Goal: Task Accomplishment & Management: Manage account settings

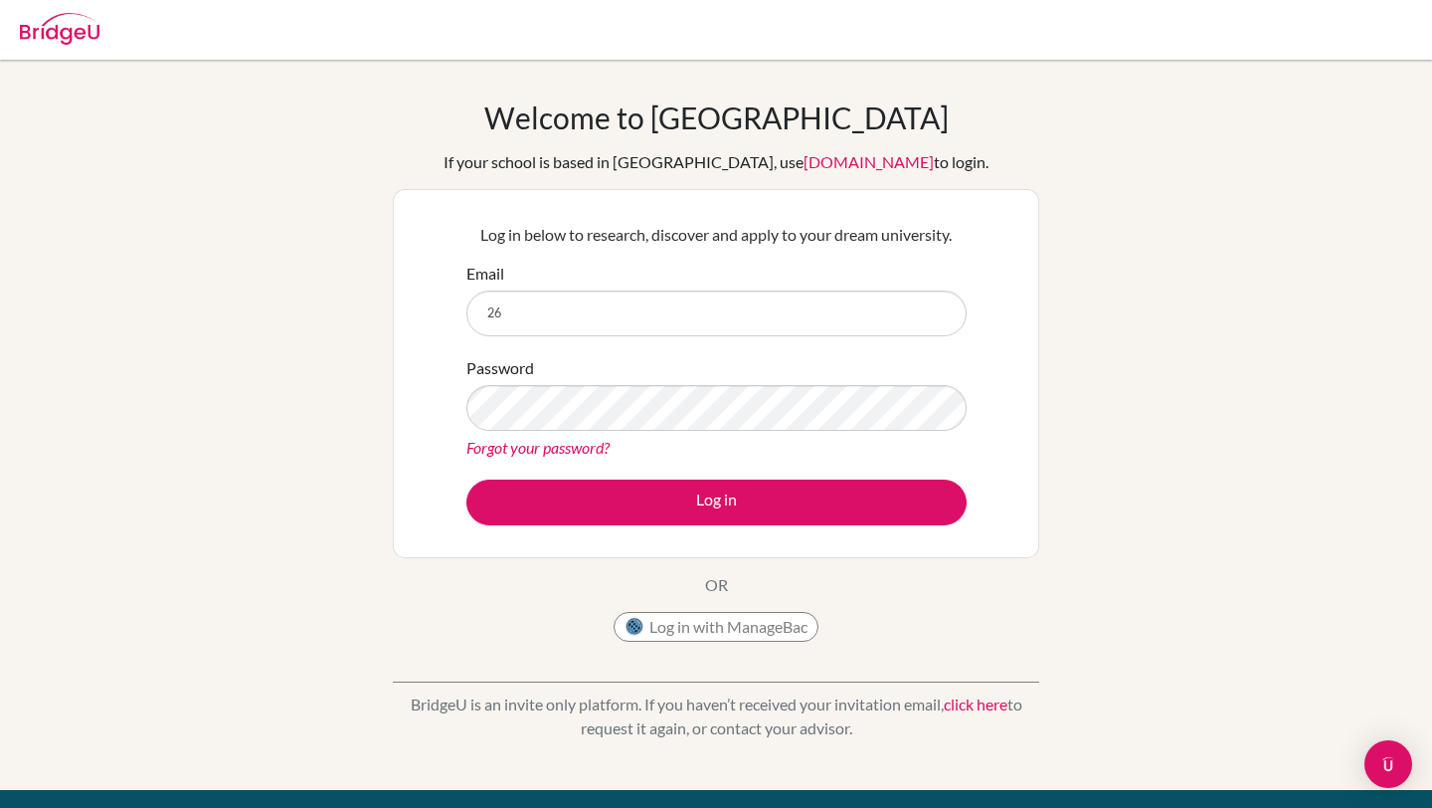
type input "2"
type input "[EMAIL_ADDRESS][DOMAIN_NAME]"
click at [732, 612] on button "Log in with ManageBac" at bounding box center [716, 627] width 205 height 30
click at [548, 447] on link "Forgot your password?" at bounding box center [537, 447] width 143 height 19
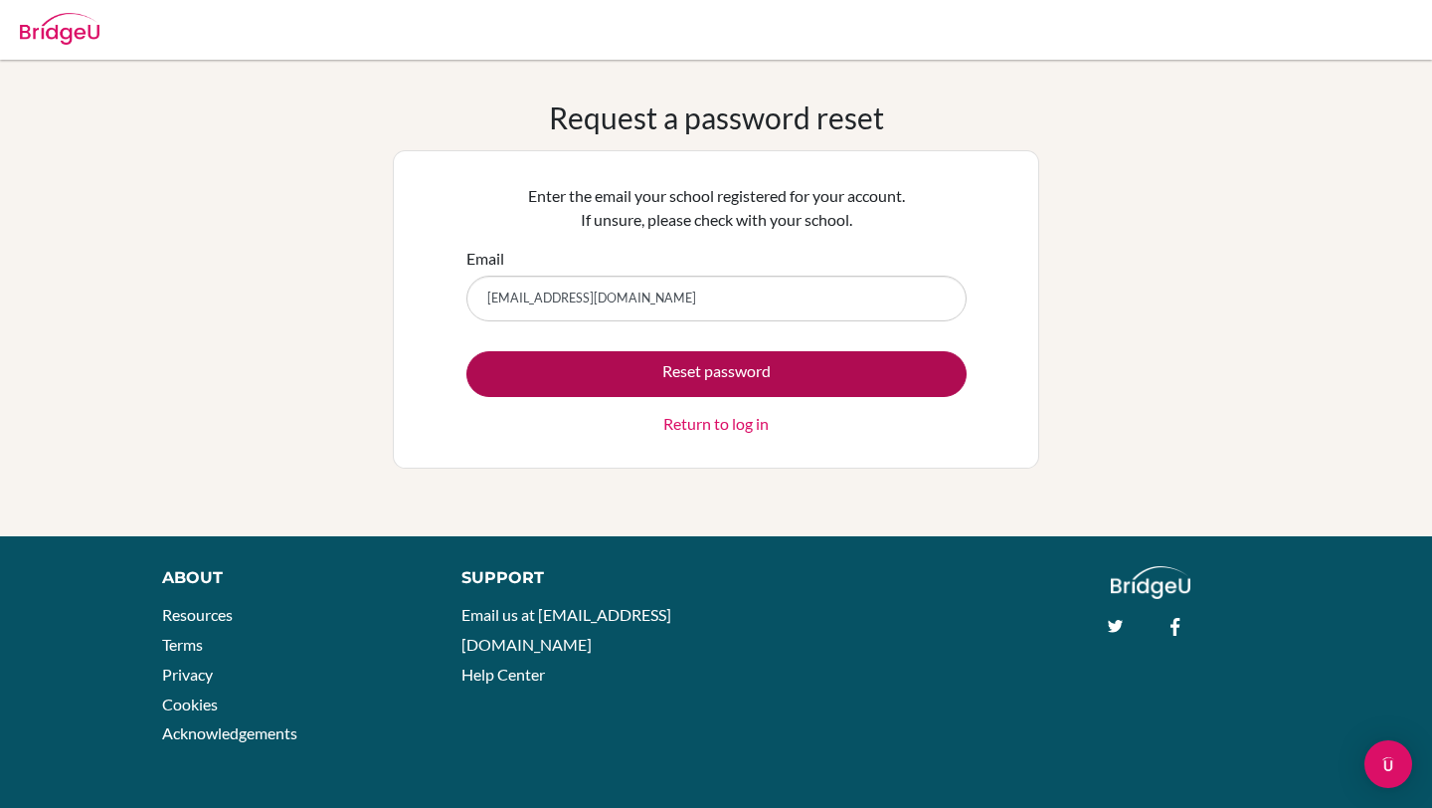
type input "26srosl@mkis.edu.my"
click at [678, 390] on button "Reset password" at bounding box center [716, 374] width 500 height 46
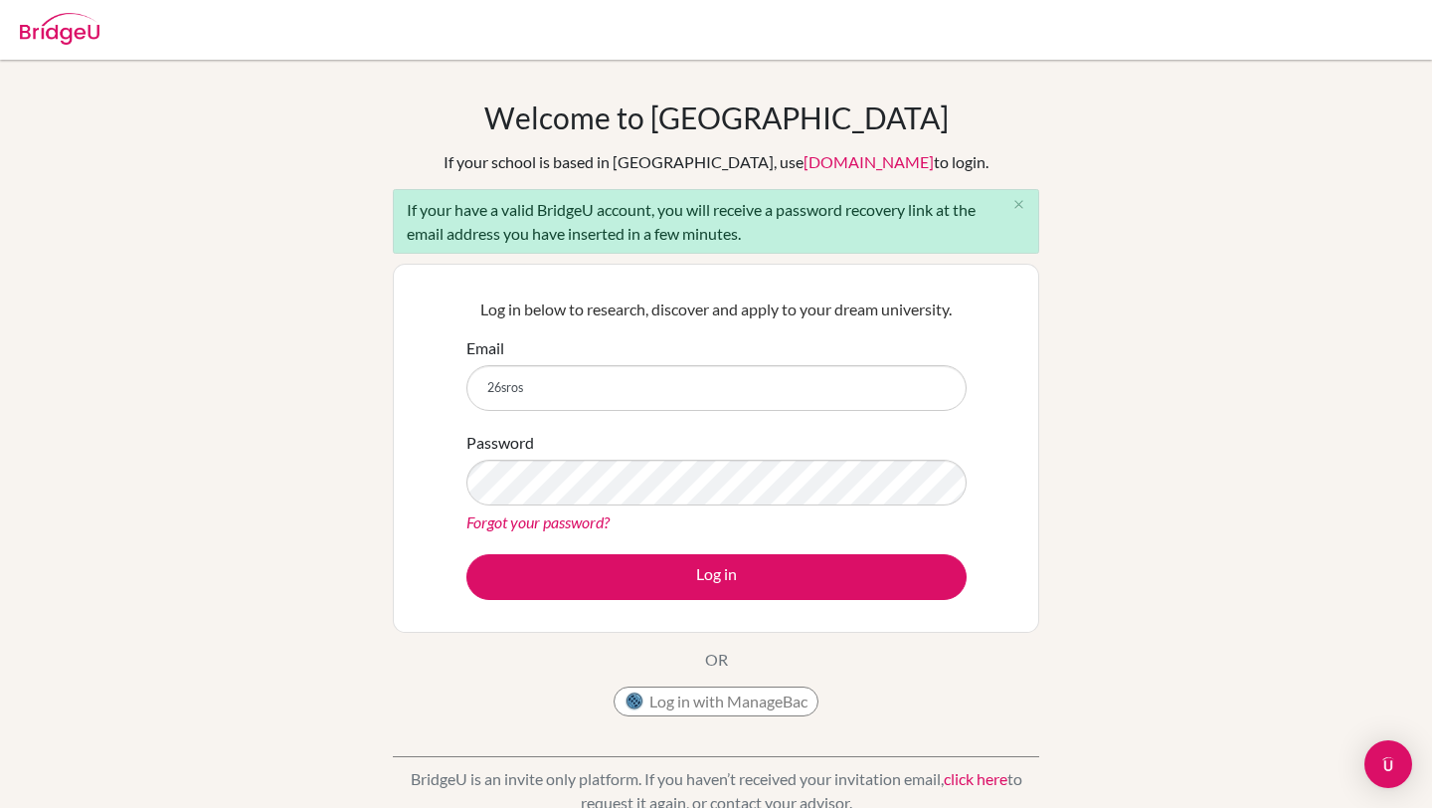
type input "[EMAIL_ADDRESS][DOMAIN_NAME]"
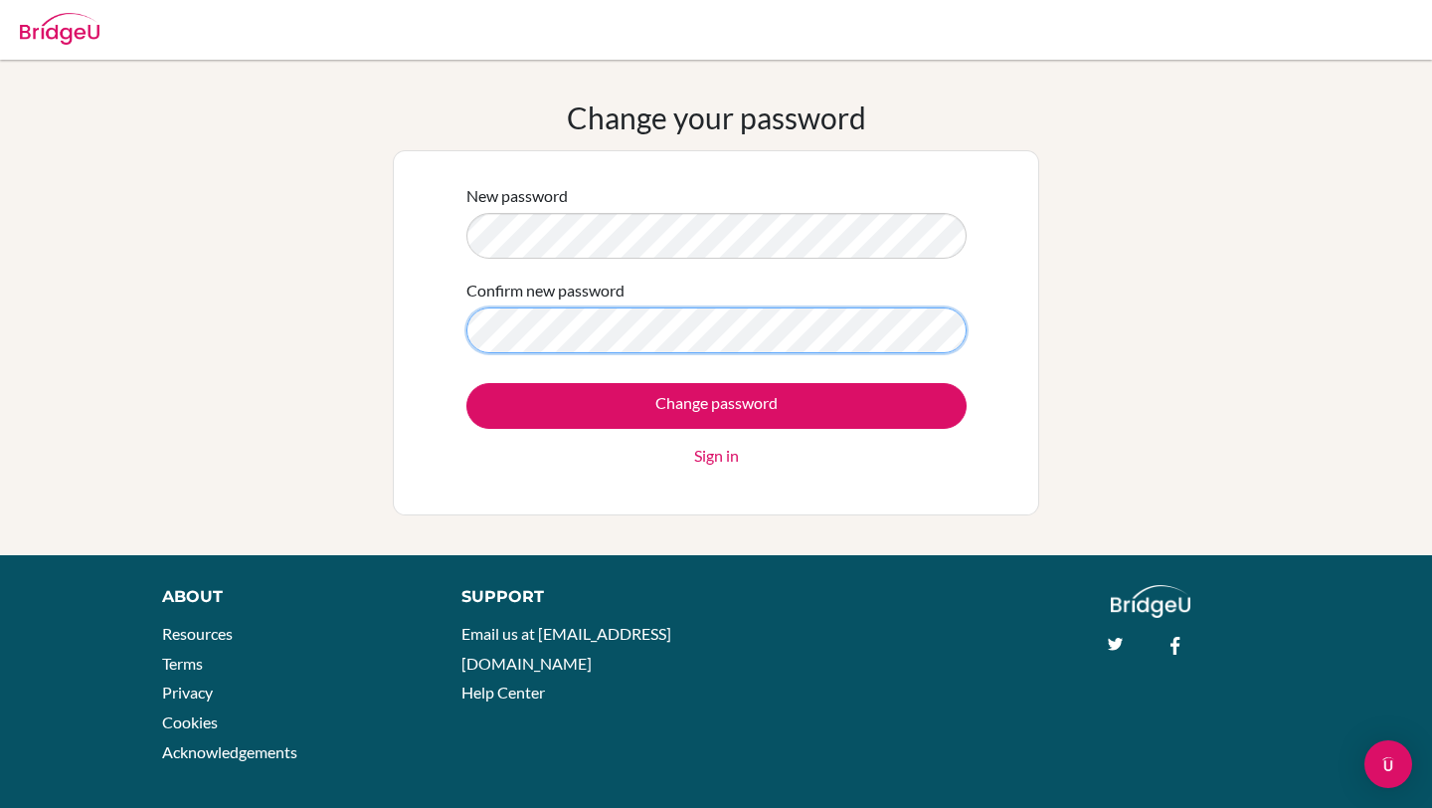
click at [466, 383] on input "Change password" at bounding box center [716, 406] width 500 height 46
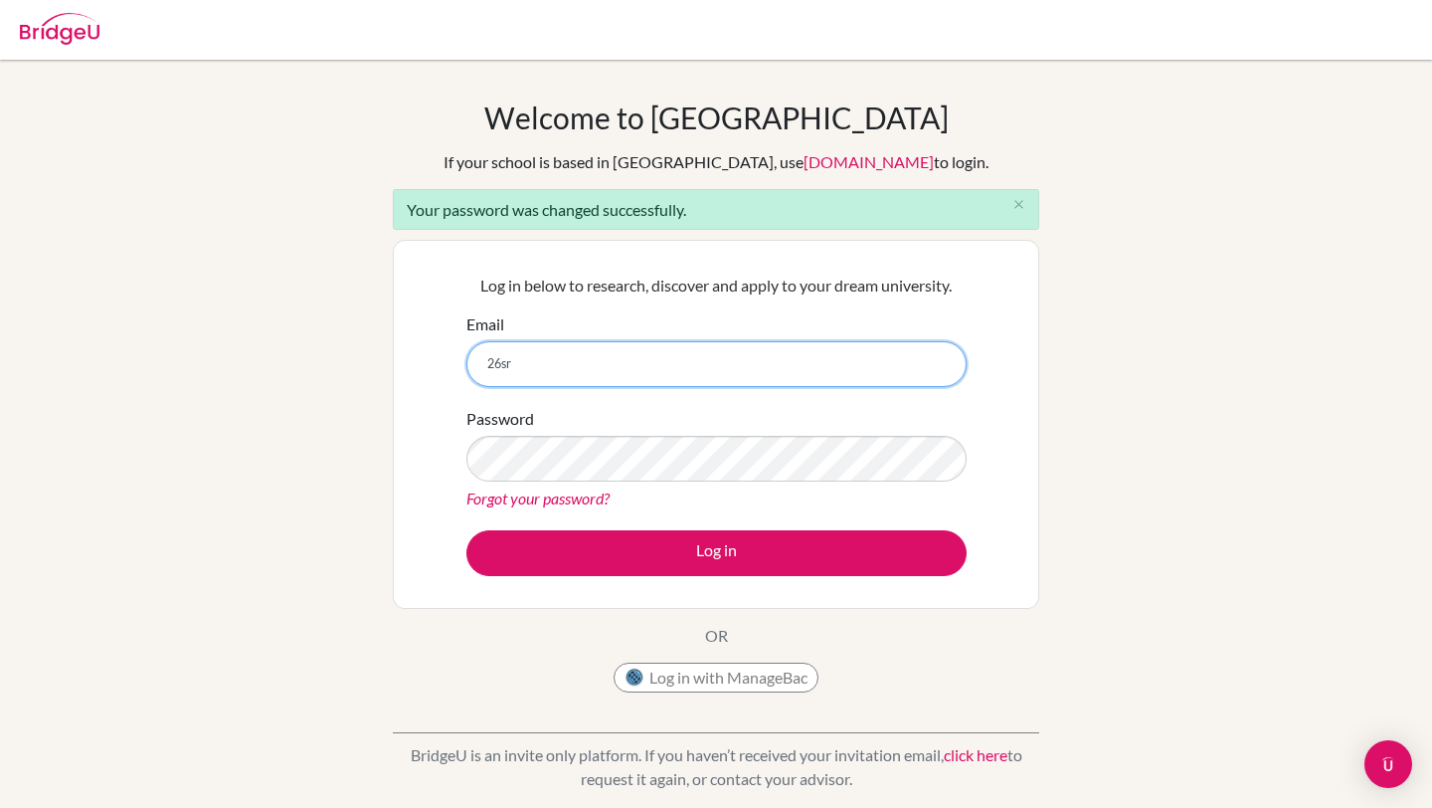
type input "[EMAIL_ADDRESS][DOMAIN_NAME]"
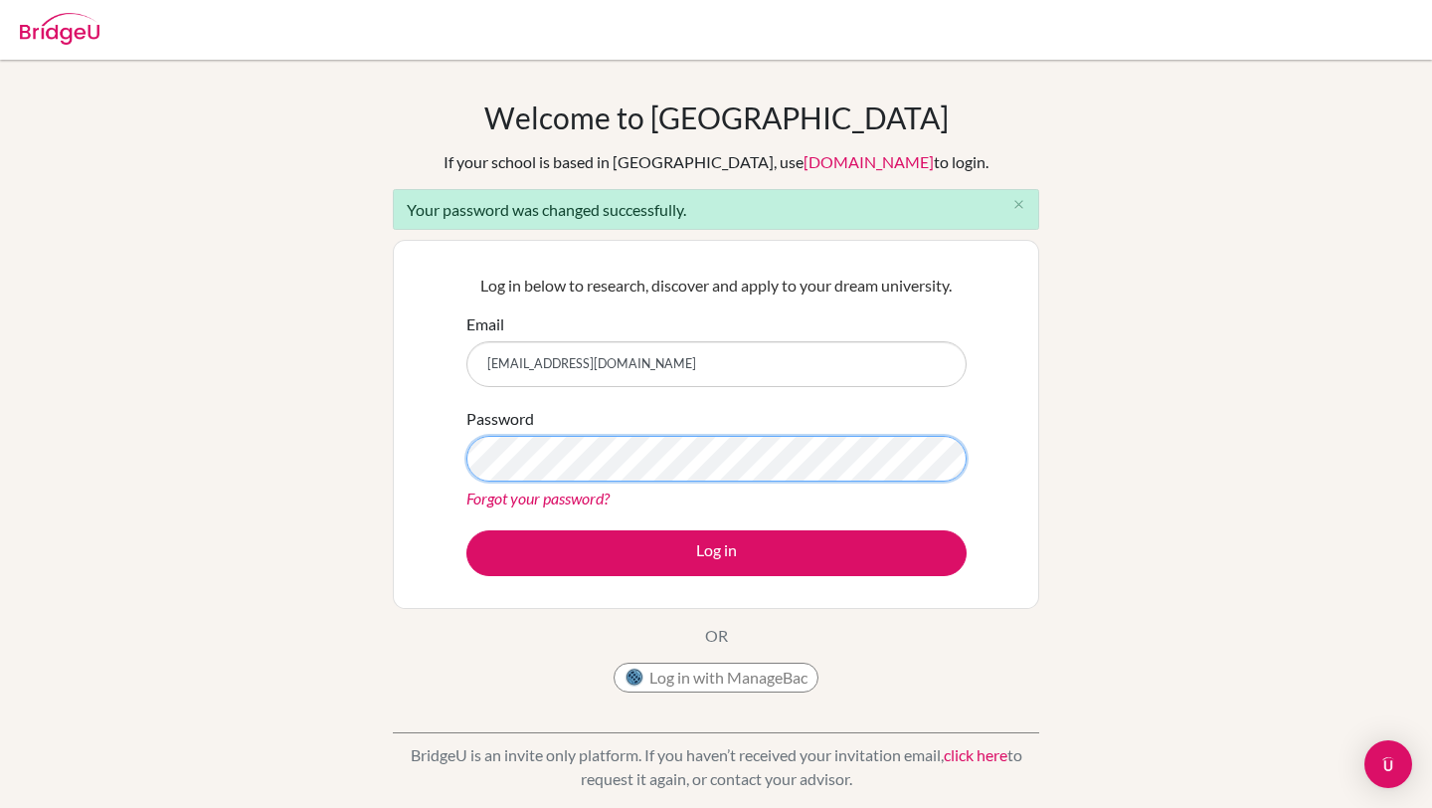
click at [466, 530] on button "Log in" at bounding box center [716, 553] width 500 height 46
